Goal: Task Accomplishment & Management: Complete application form

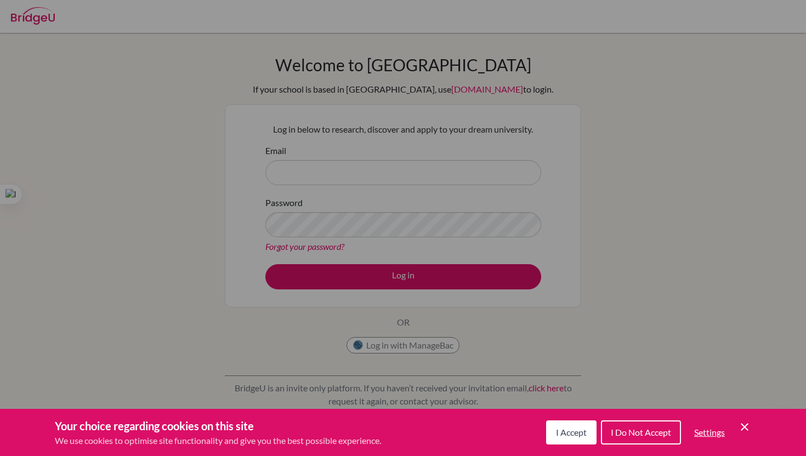
click at [342, 183] on div "Cookie Preferences" at bounding box center [403, 228] width 806 height 456
click at [343, 183] on div "Cookie Preferences" at bounding box center [403, 228] width 806 height 456
click at [355, 165] on div "Cookie Preferences" at bounding box center [403, 228] width 806 height 456
click at [345, 177] on div "Cookie Preferences" at bounding box center [403, 228] width 806 height 456
click at [318, 182] on div "Cookie Preferences" at bounding box center [403, 228] width 806 height 456
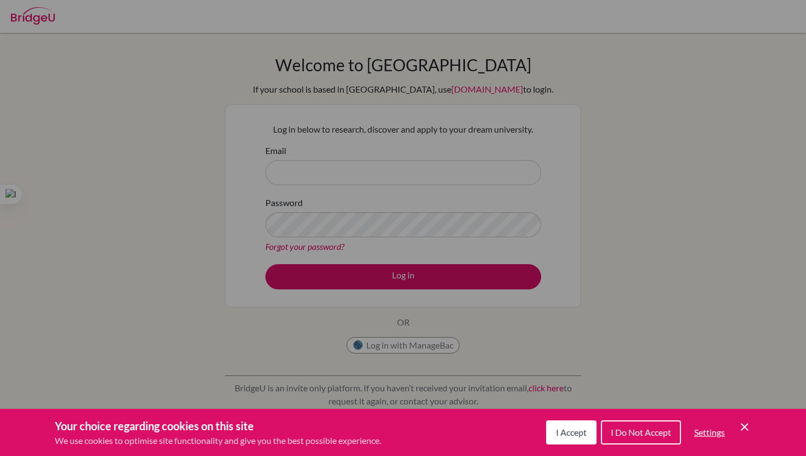
click at [318, 182] on div "Cookie Preferences" at bounding box center [403, 228] width 806 height 456
click at [342, 206] on div "Cookie Preferences" at bounding box center [403, 228] width 806 height 456
click at [342, 213] on div "Cookie Preferences" at bounding box center [403, 228] width 806 height 456
click at [551, 249] on div "Cookie Preferences" at bounding box center [403, 228] width 806 height 456
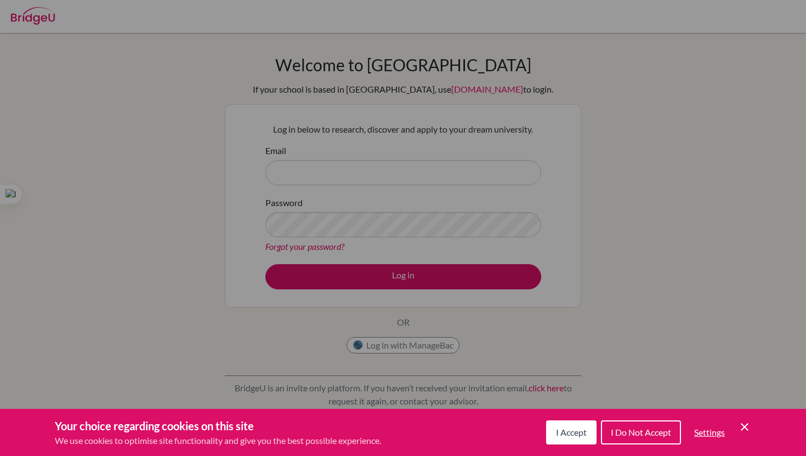
click at [587, 439] on button "I Accept" at bounding box center [571, 433] width 50 height 24
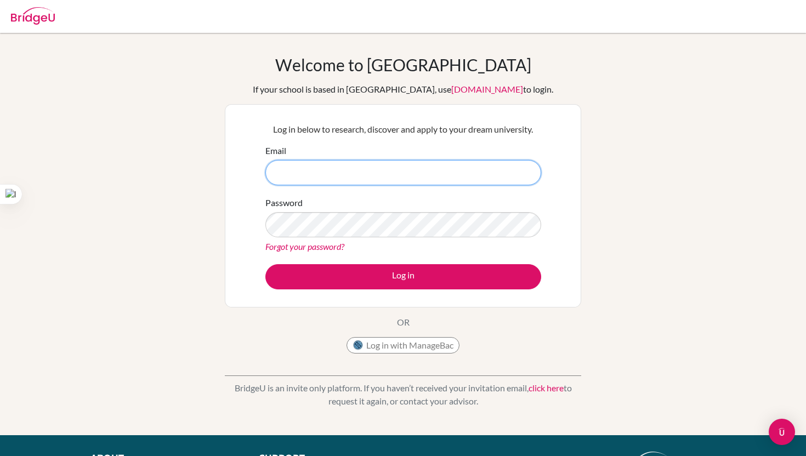
click at [361, 173] on input "Email" at bounding box center [403, 172] width 276 height 25
type input "[EMAIL_ADDRESS][DOMAIN_NAME]"
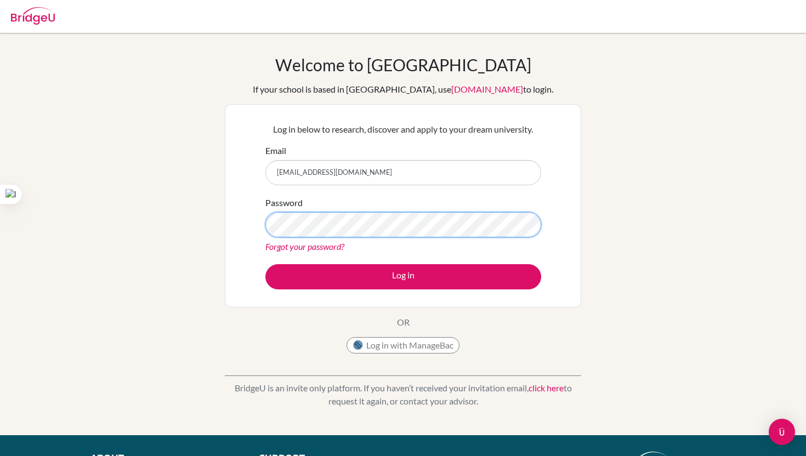
click at [265, 264] on button "Log in" at bounding box center [403, 276] width 276 height 25
